Goal: Check status: Check status

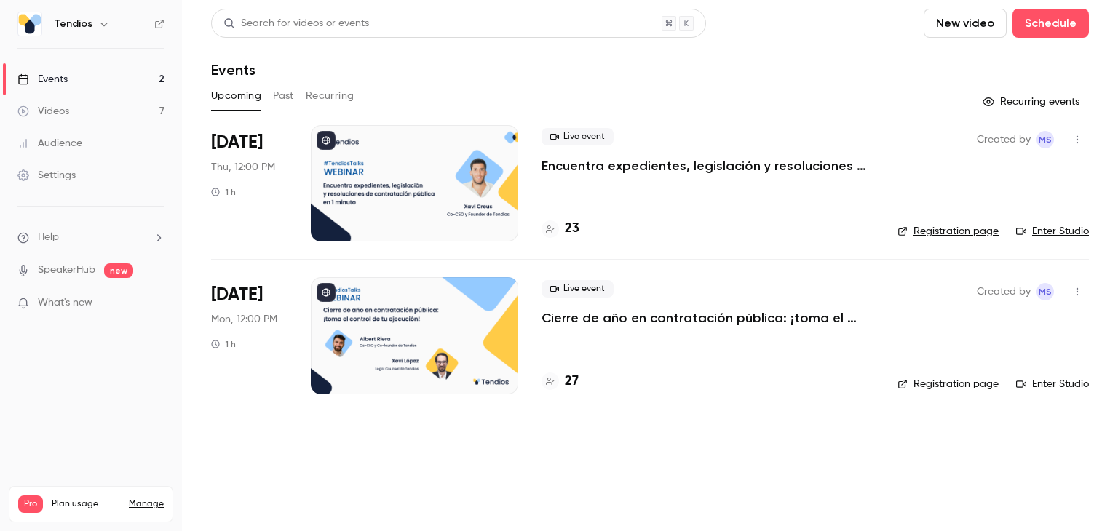
click at [282, 98] on button "Past" at bounding box center [283, 95] width 21 height 23
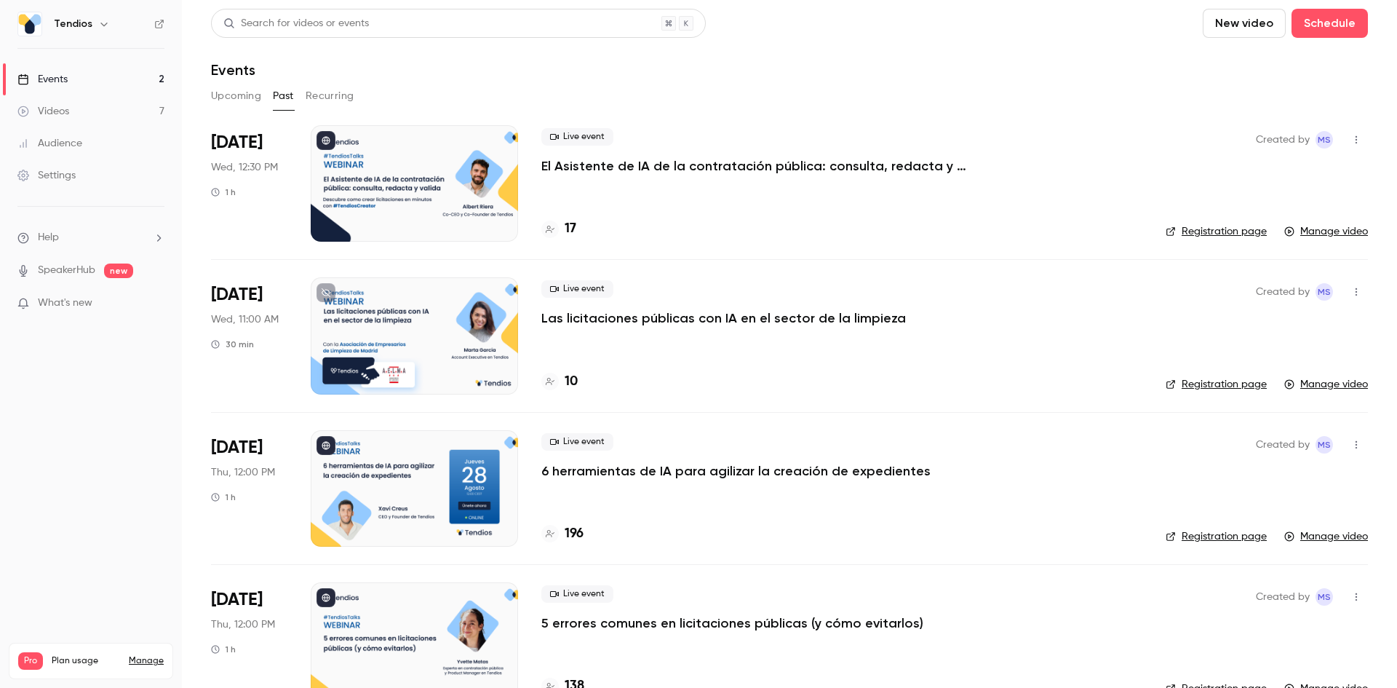
click at [250, 96] on button "Upcoming" at bounding box center [236, 95] width 50 height 23
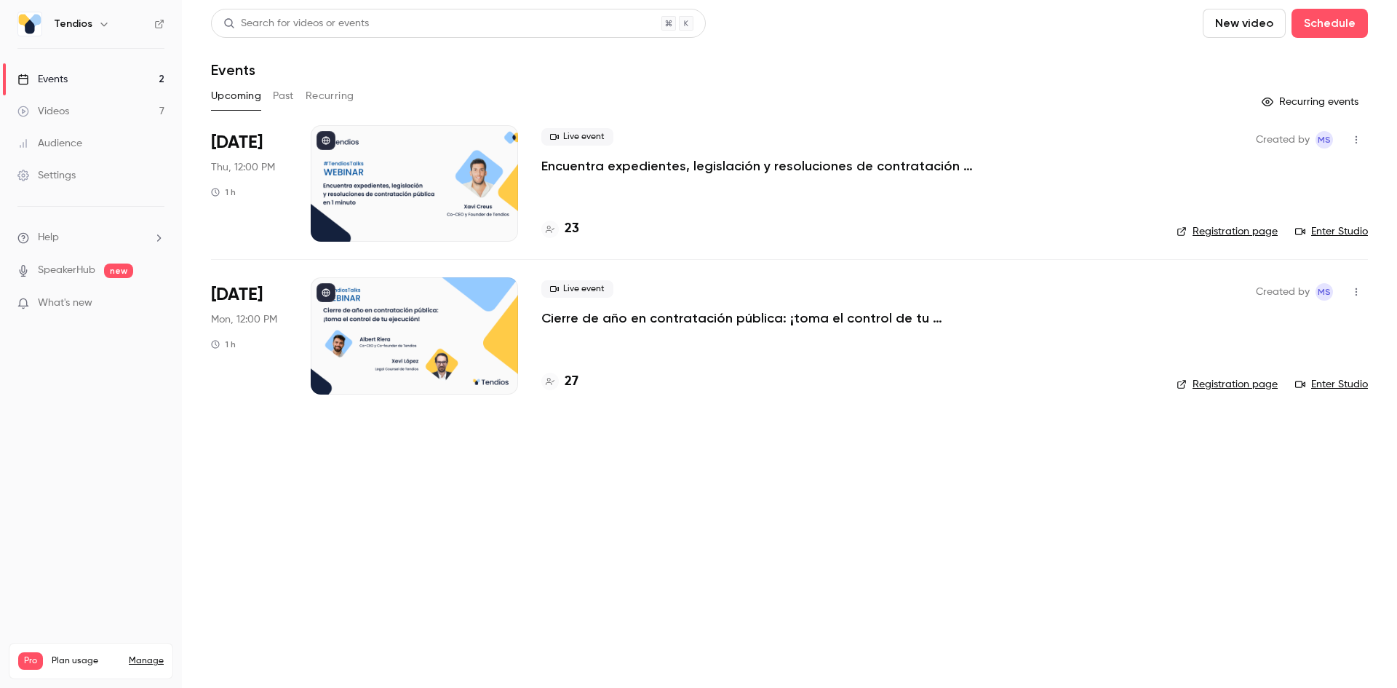
click at [288, 87] on button "Past" at bounding box center [283, 95] width 21 height 23
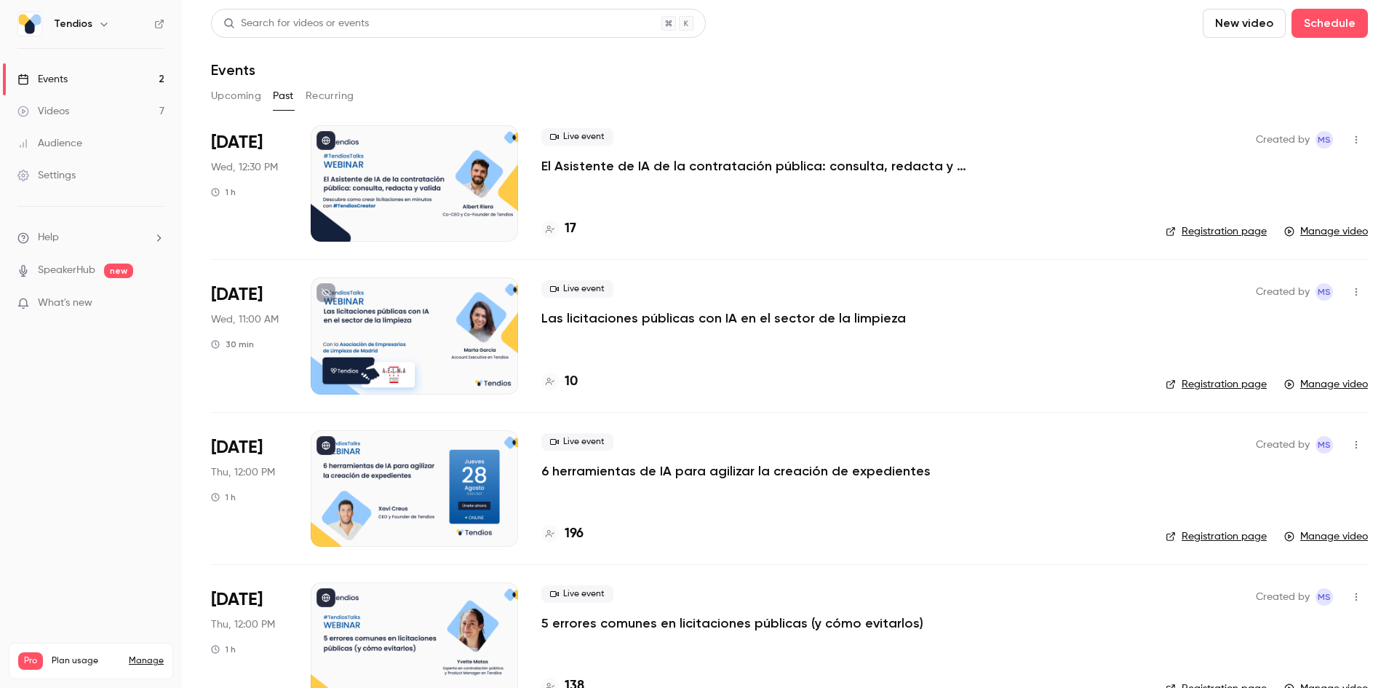
click at [252, 98] on button "Upcoming" at bounding box center [236, 95] width 50 height 23
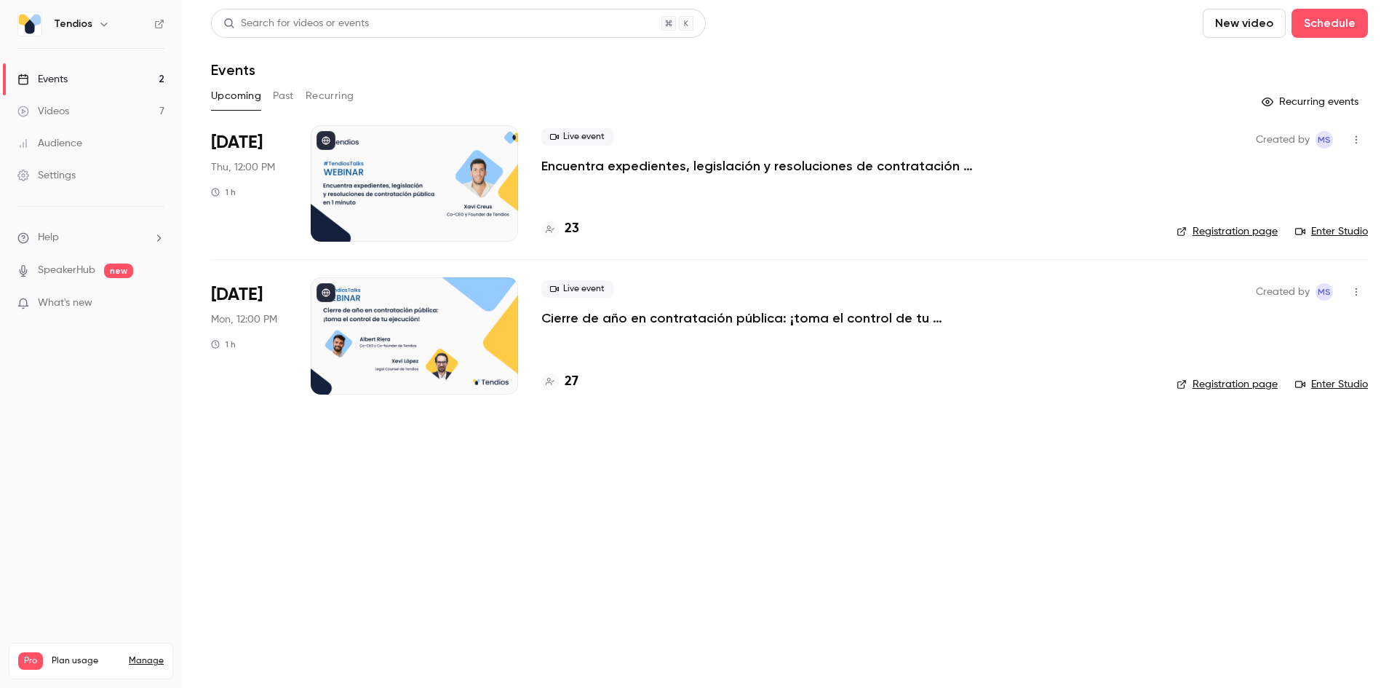
click at [284, 103] on button "Past" at bounding box center [283, 95] width 21 height 23
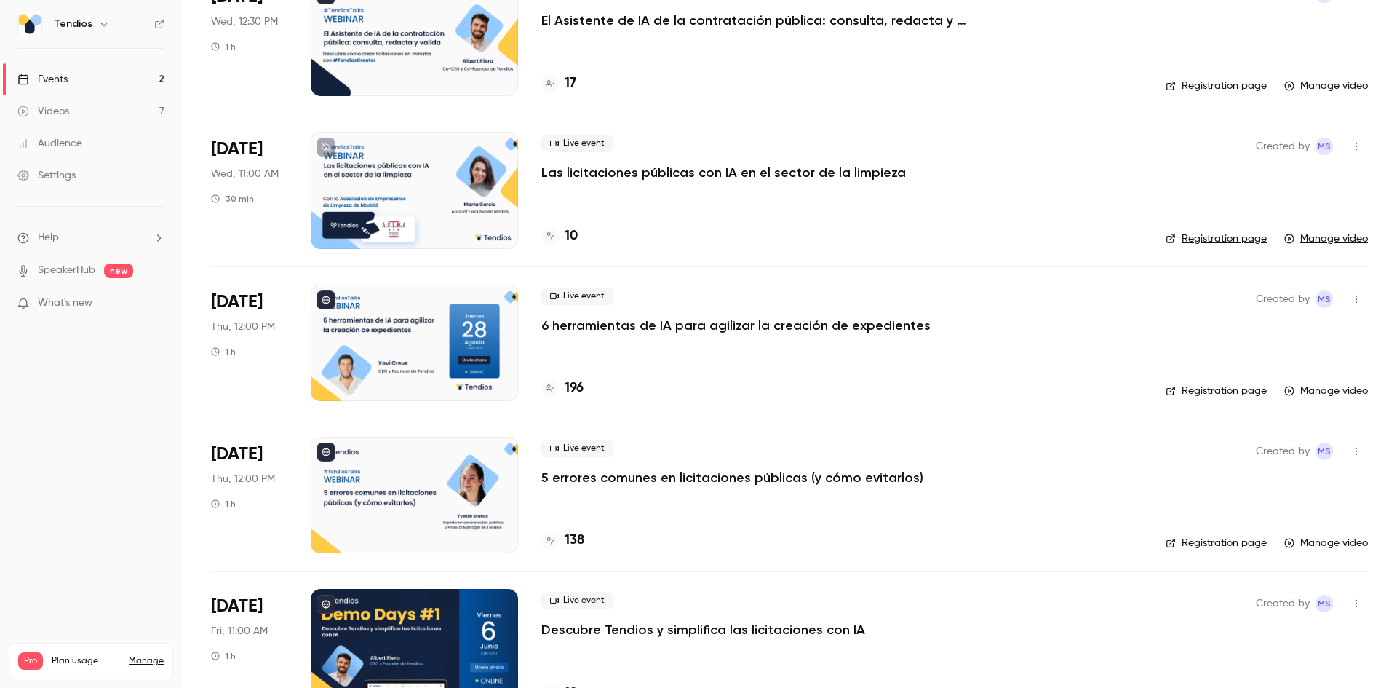
scroll to position [57, 0]
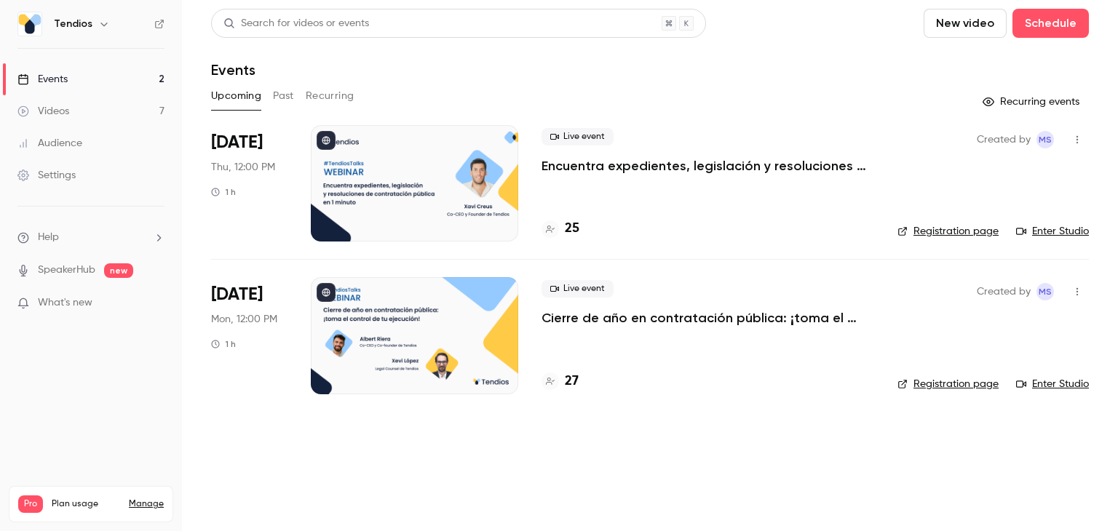
click at [280, 100] on button "Past" at bounding box center [283, 95] width 21 height 23
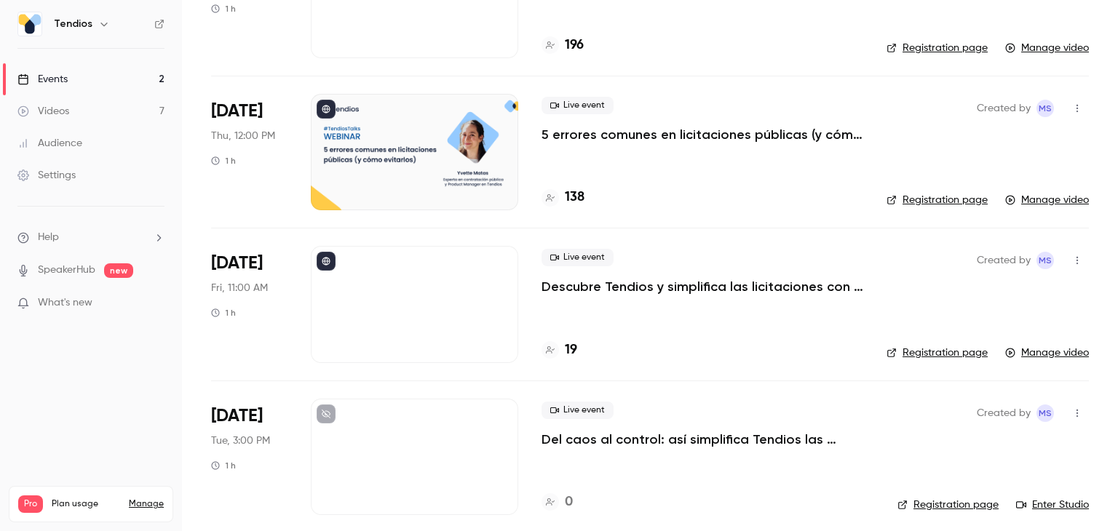
scroll to position [650, 0]
